Goal: Task Accomplishment & Management: Manage account settings

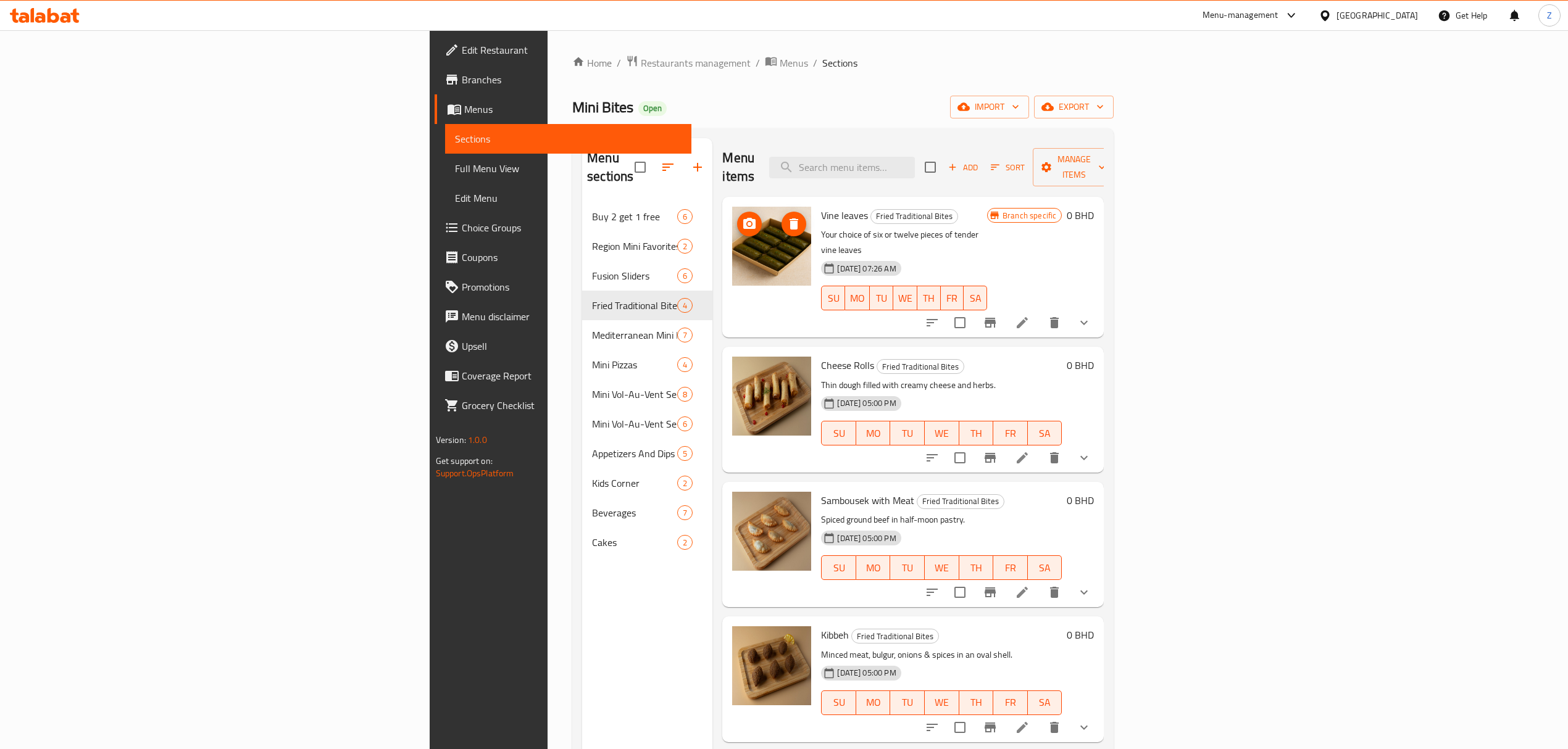
click at [732, 245] on img at bounding box center [772, 246] width 79 height 79
click at [1040, 311] on li at bounding box center [1022, 322] width 35 height 22
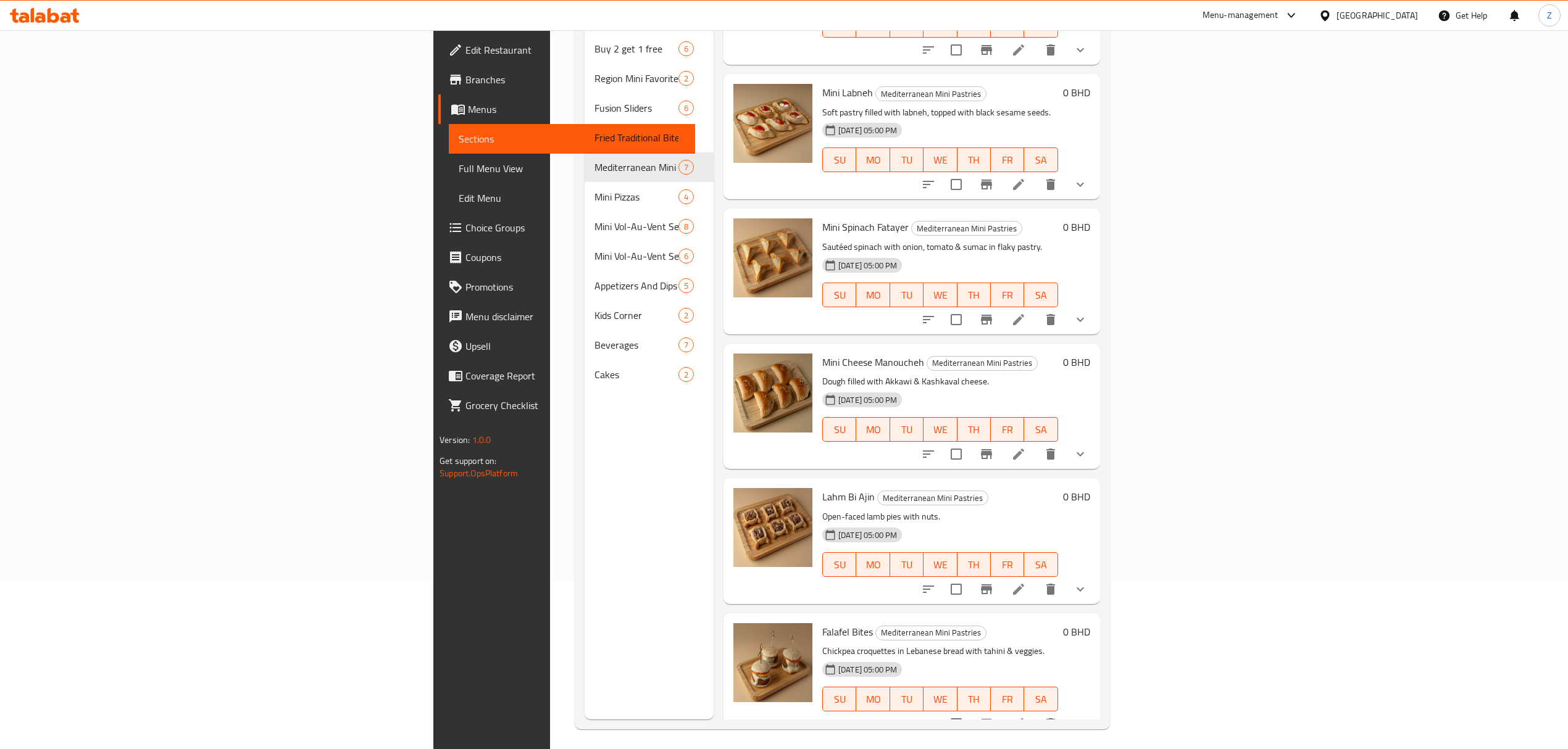
scroll to position [173, 0]
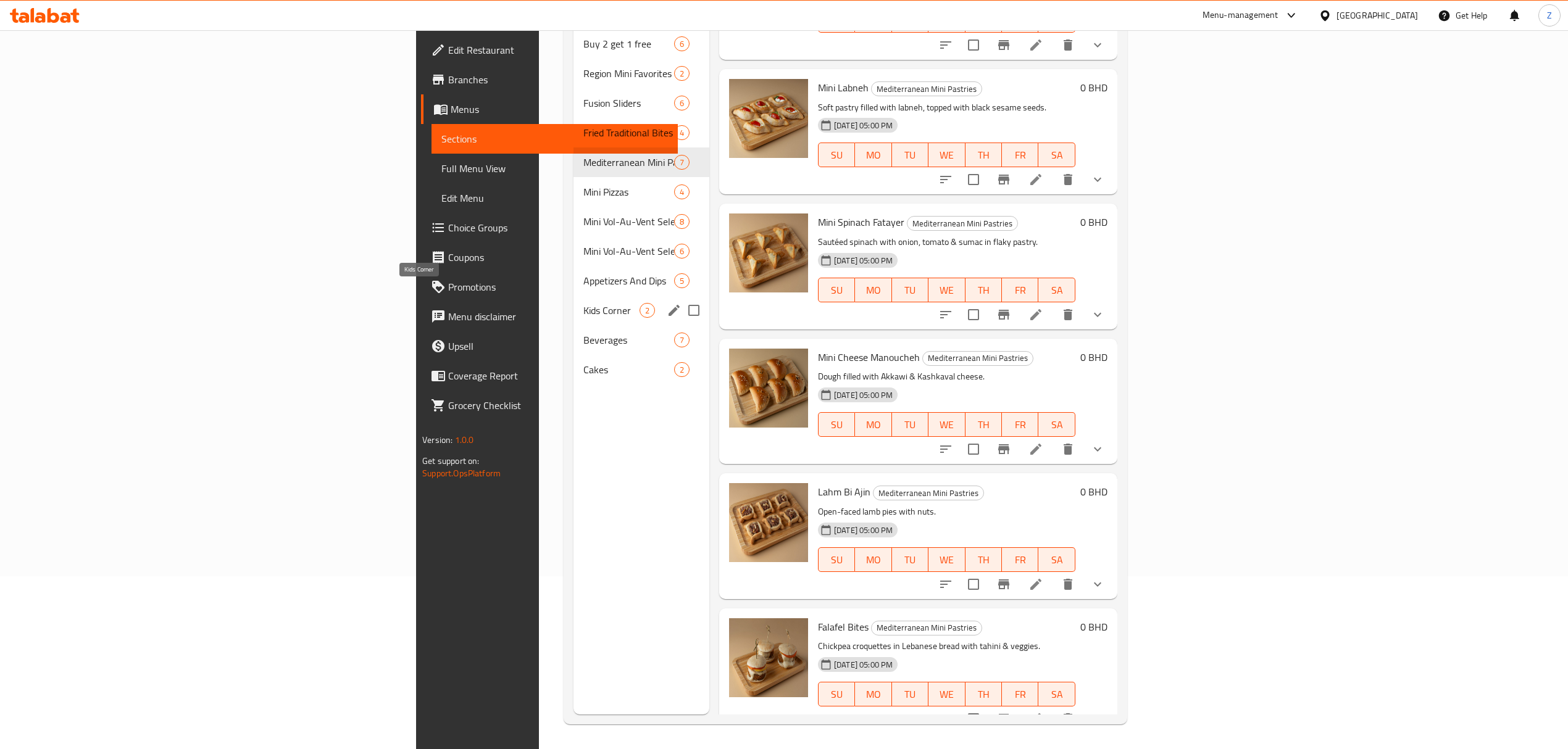
click at [584, 303] on span "Kids Corner" at bounding box center [611, 311] width 56 height 15
